Goal: Understand process/instructions: Learn about a topic

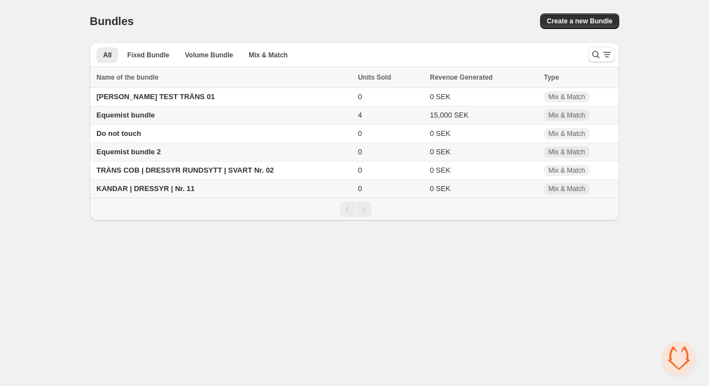
click at [154, 192] on span "KANDAR | DRESSYR | Nr. 11" at bounding box center [145, 188] width 98 height 8
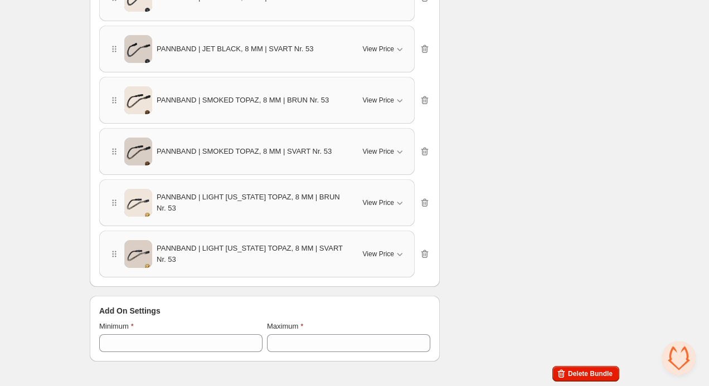
scroll to position [1298, 0]
click at [385, 253] on span "View Price" at bounding box center [378, 254] width 31 height 9
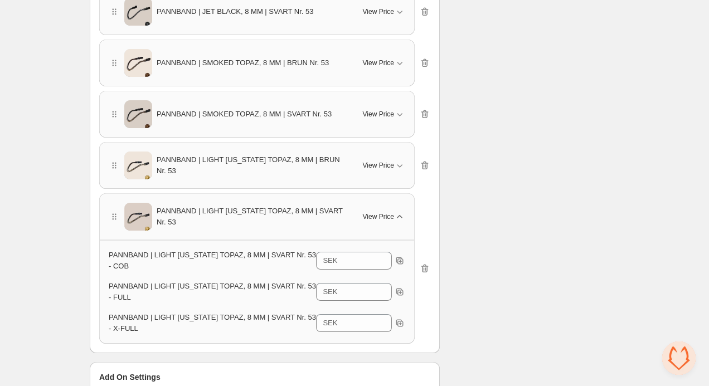
click at [381, 221] on div "View Price" at bounding box center [384, 216] width 42 height 11
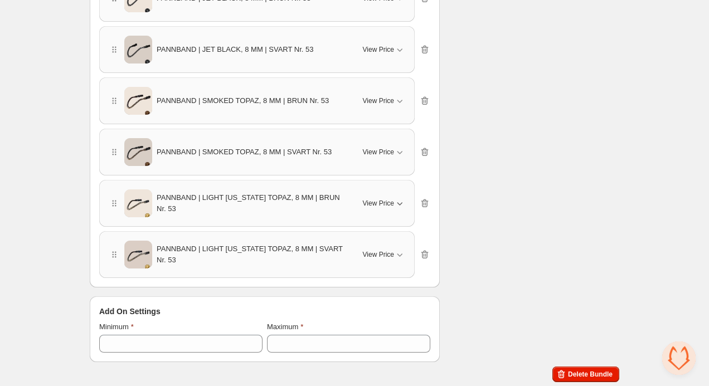
click at [380, 208] on div "View Price" at bounding box center [384, 203] width 42 height 11
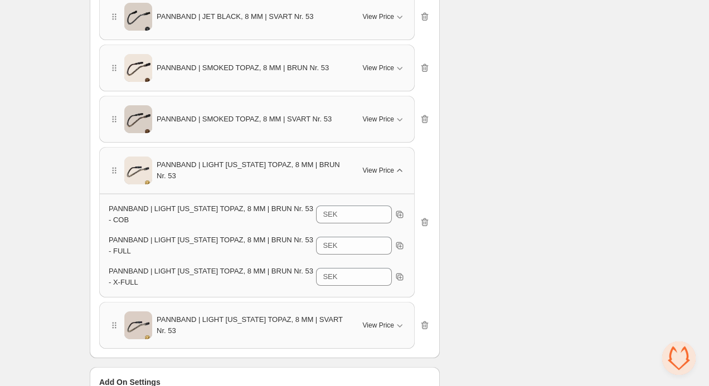
click at [384, 165] on div "View Price" at bounding box center [384, 170] width 42 height 11
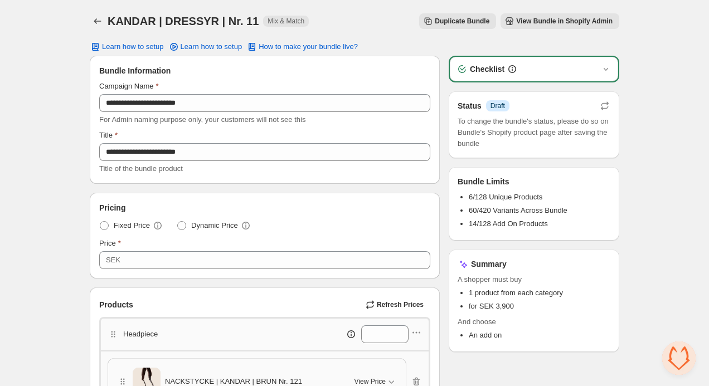
scroll to position [0, 0]
click at [101, 22] on icon "Back" at bounding box center [97, 21] width 11 height 11
